Goal: Navigation & Orientation: Find specific page/section

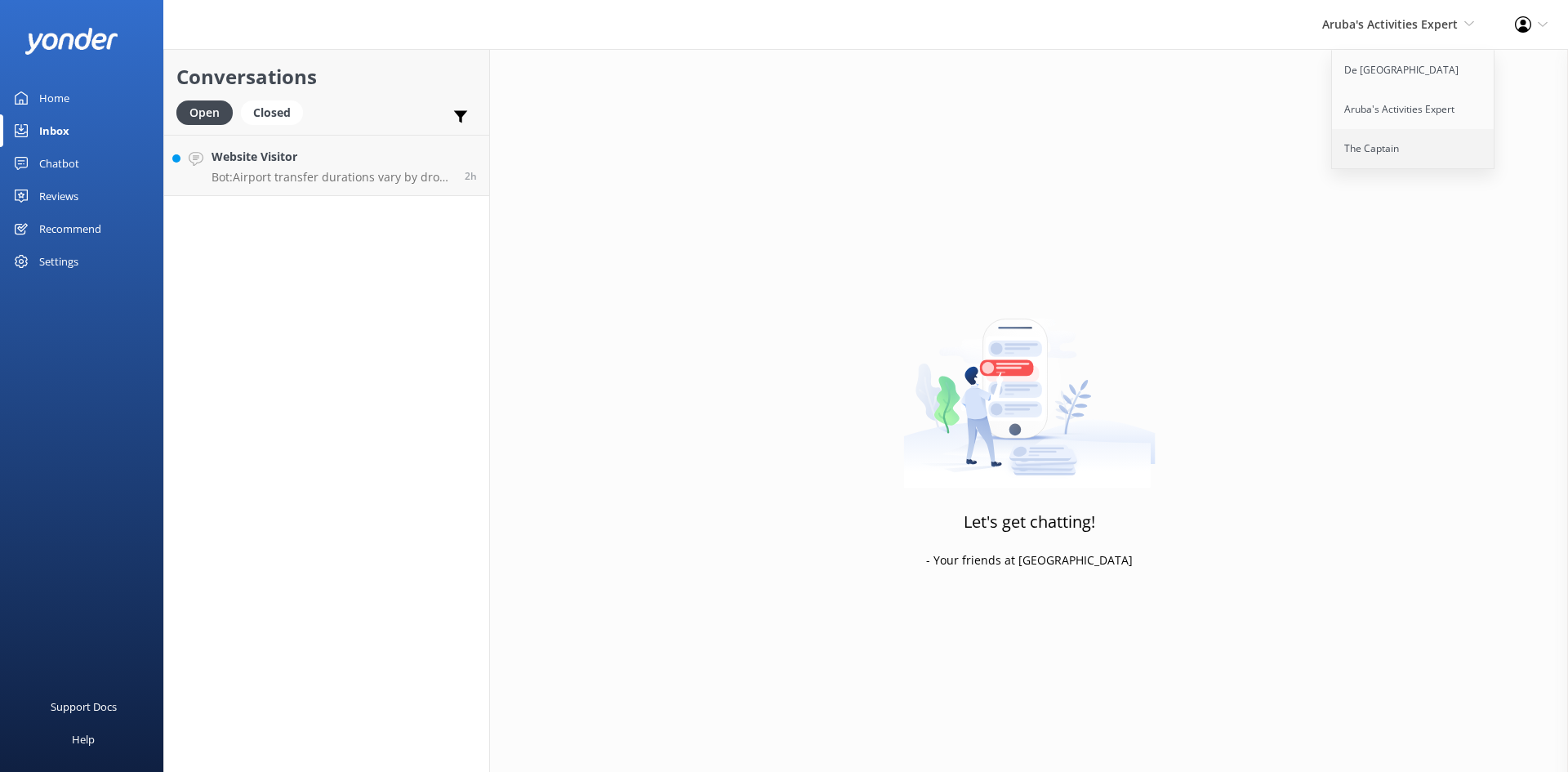
click at [1364, 140] on link "The Captain" at bounding box center [1413, 149] width 163 height 40
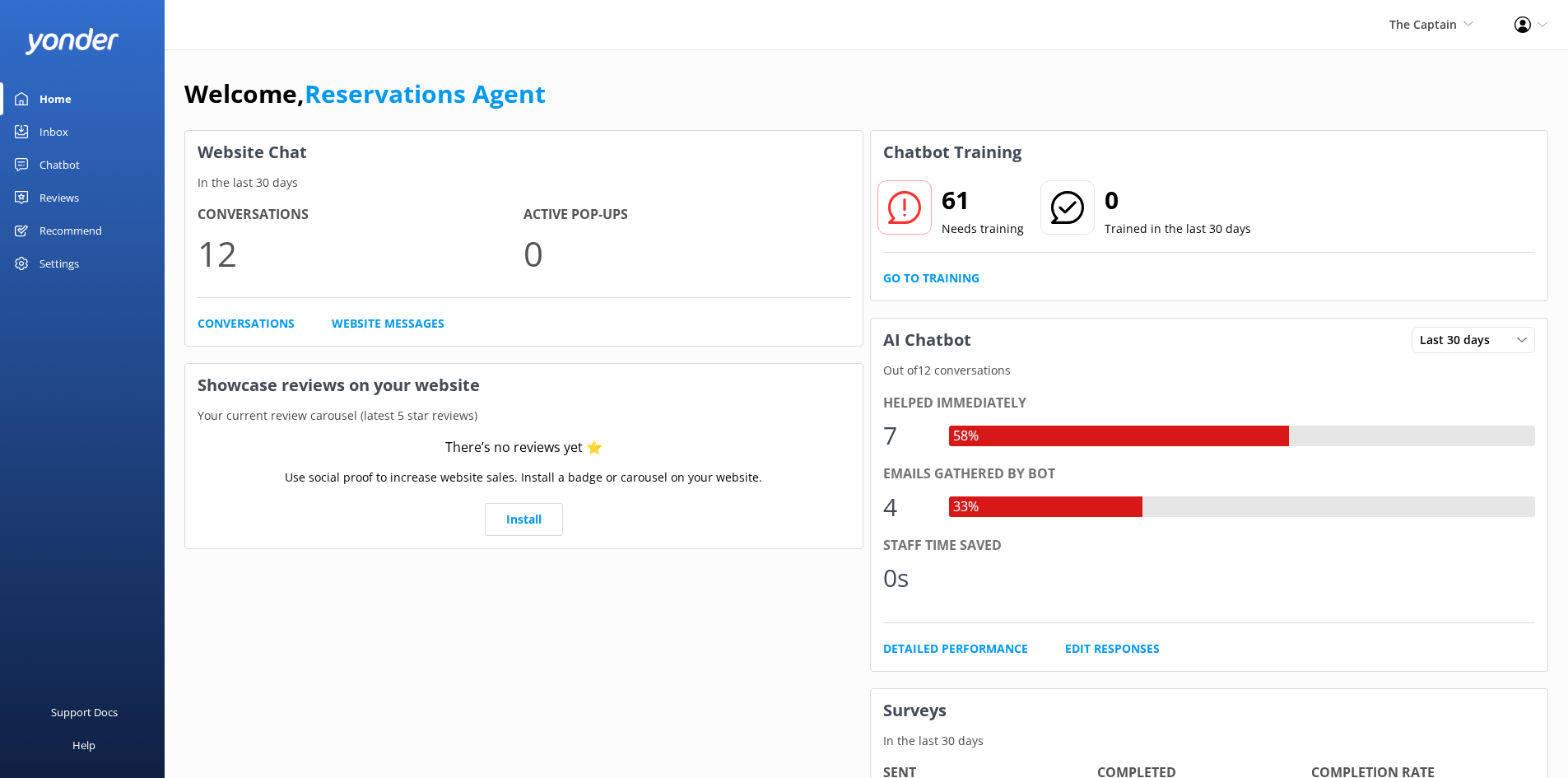
click at [49, 127] on div "Inbox" at bounding box center [54, 131] width 28 height 33
